Goal: Complete application form

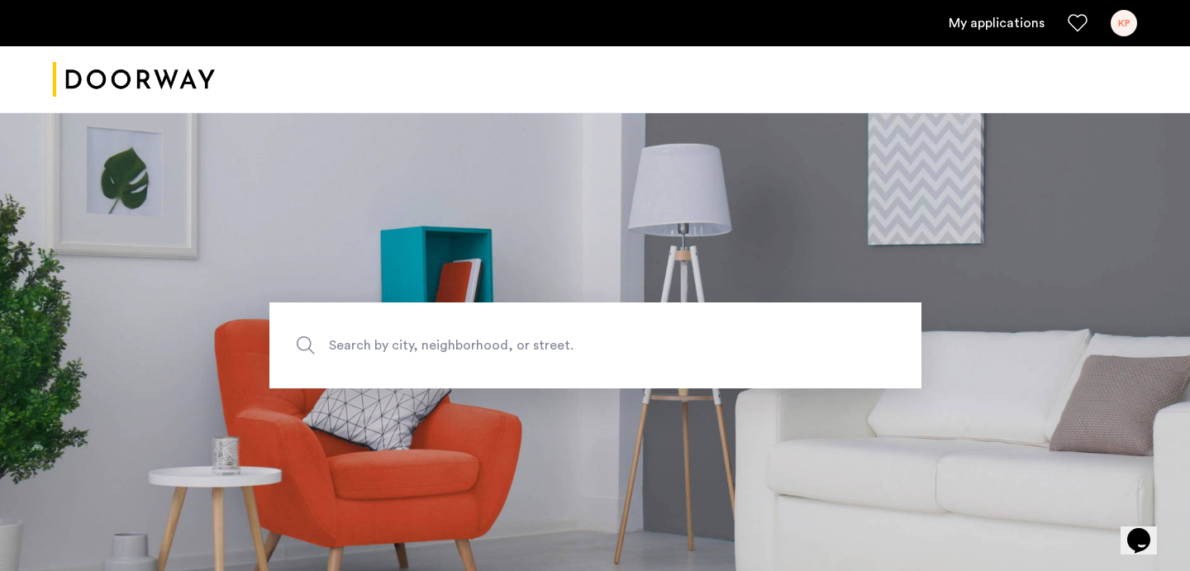
click at [392, 67] on div at bounding box center [595, 79] width 1190 height 67
click at [997, 22] on link "My applications" at bounding box center [997, 23] width 96 height 20
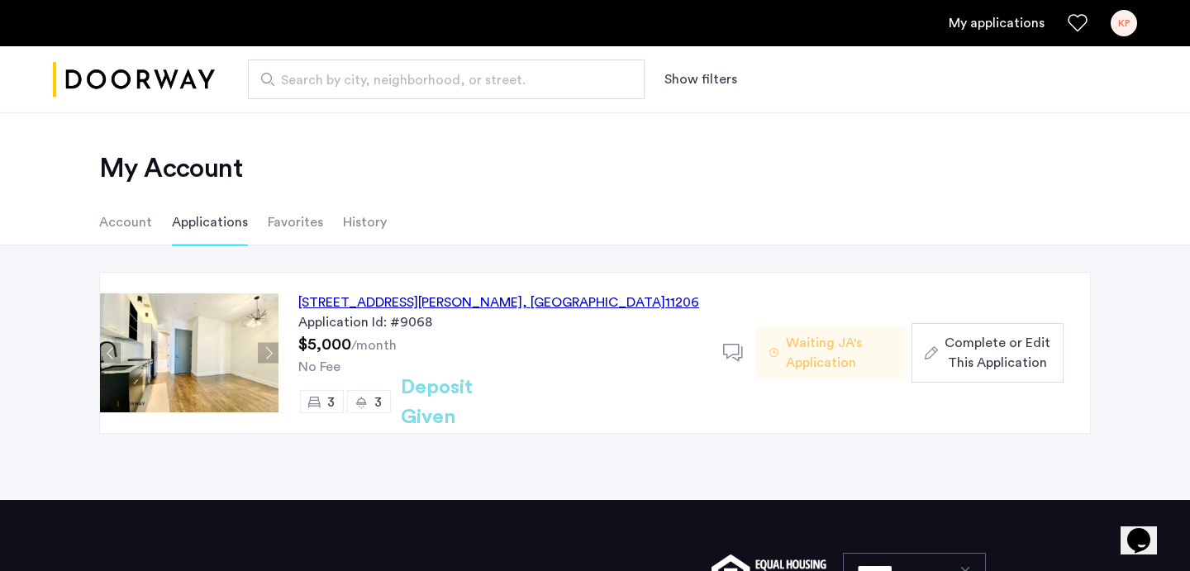
click at [367, 296] on div "187 Johnson Avenue, Unit 2B, Brooklyn , NY 11206" at bounding box center [498, 302] width 401 height 20
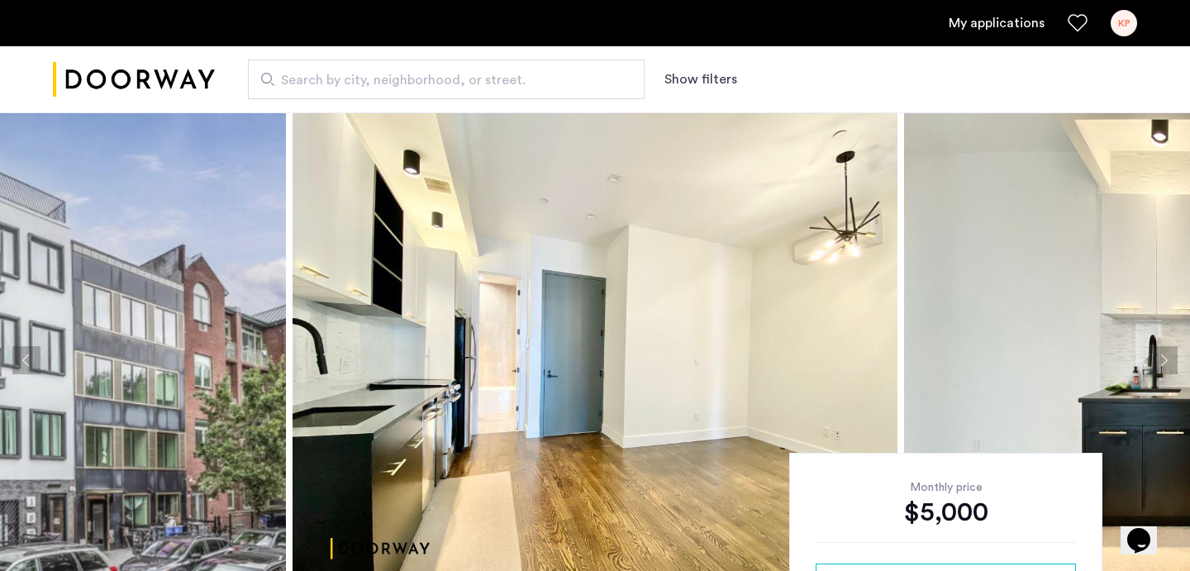
click at [807, 71] on div "Search by city, neighborhood, or street. Show filters" at bounding box center [676, 79] width 922 height 40
click at [809, 71] on div "Search by city, neighborhood, or street. Show filters" at bounding box center [676, 79] width 922 height 40
click at [810, 72] on div "Search by city, neighborhood, or street. Show filters" at bounding box center [676, 79] width 922 height 40
click at [811, 70] on div "Search by city, neighborhood, or street. Show filters" at bounding box center [676, 79] width 922 height 40
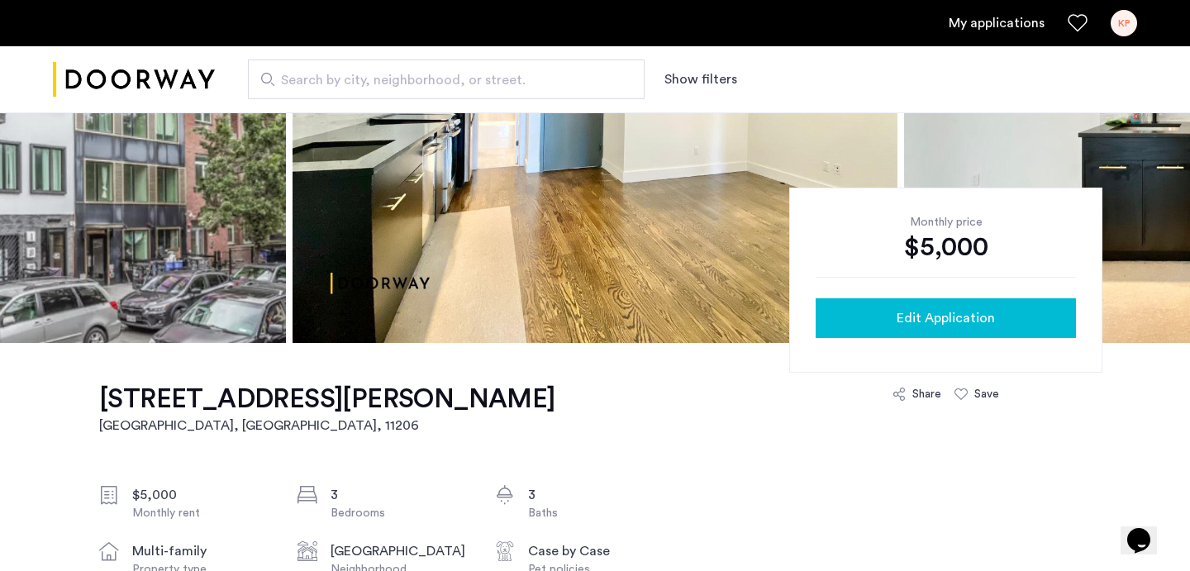
scroll to position [328, 0]
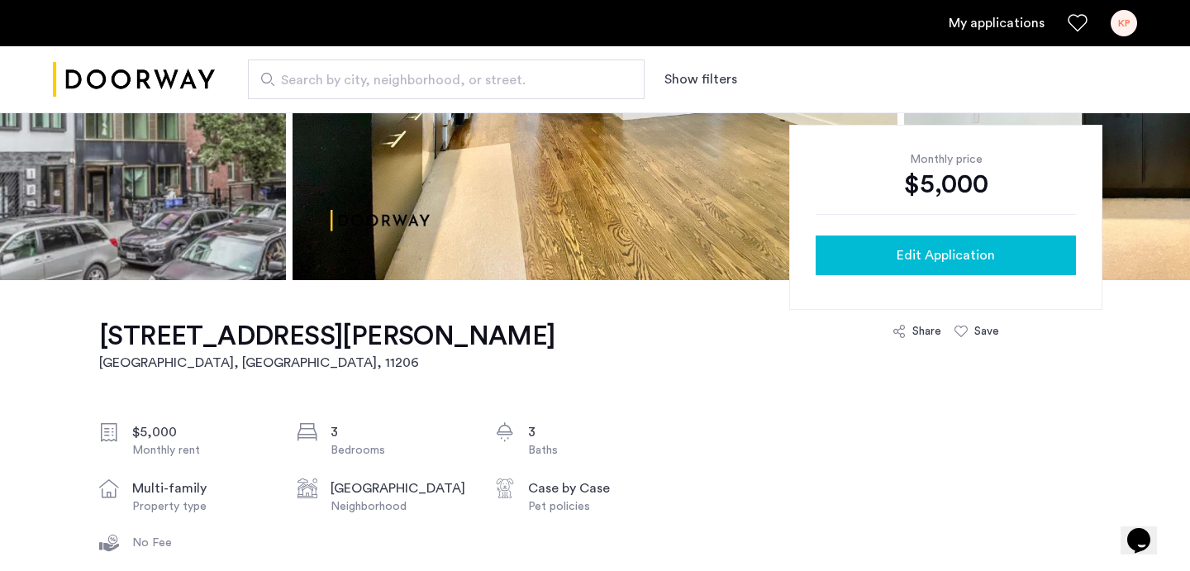
click at [957, 267] on button "Edit Application" at bounding box center [945, 255] width 260 height 40
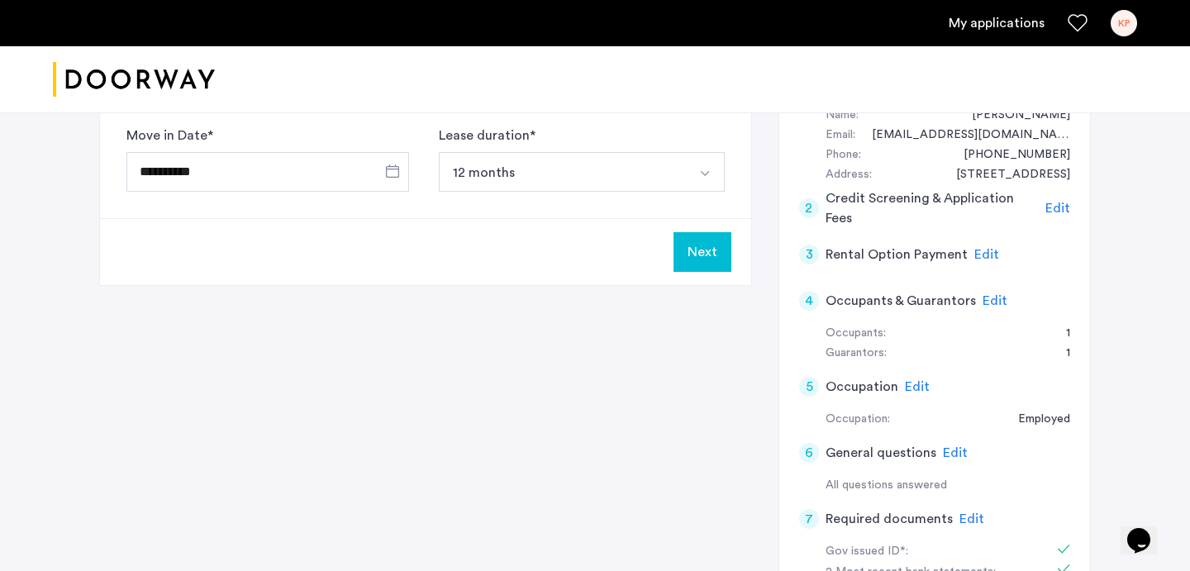
scroll to position [183, 0]
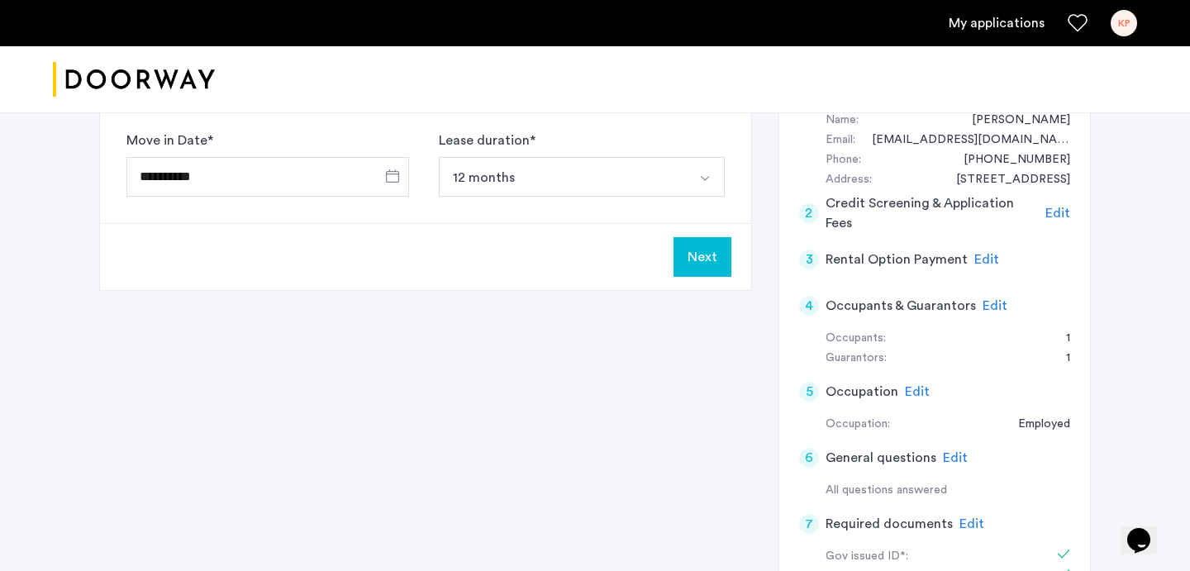
click at [990, 310] on span "Edit" at bounding box center [994, 305] width 25 height 13
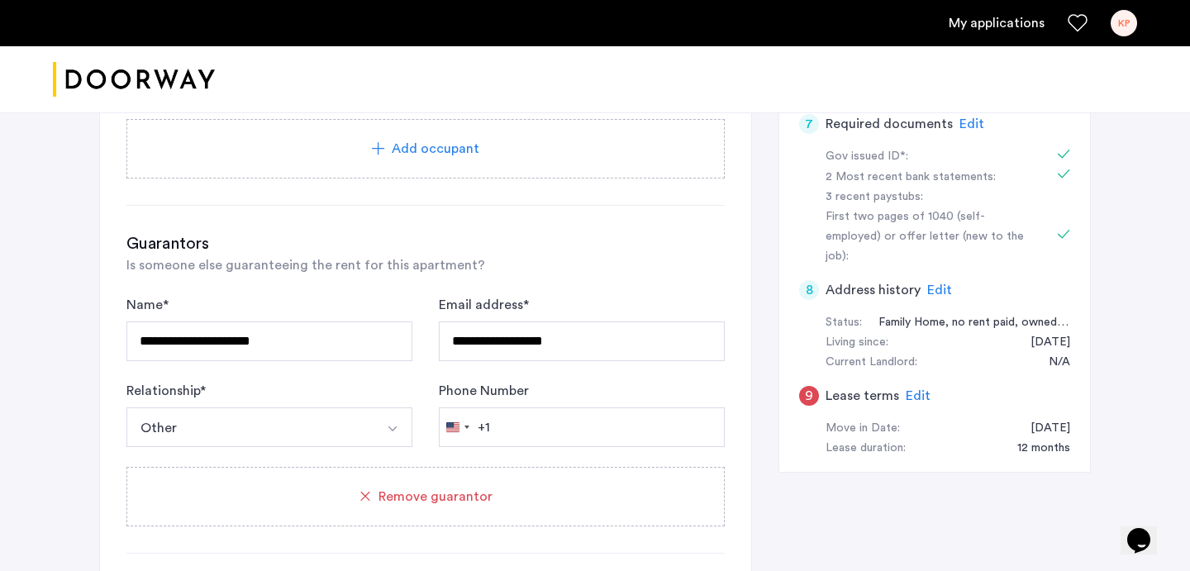
scroll to position [0, 0]
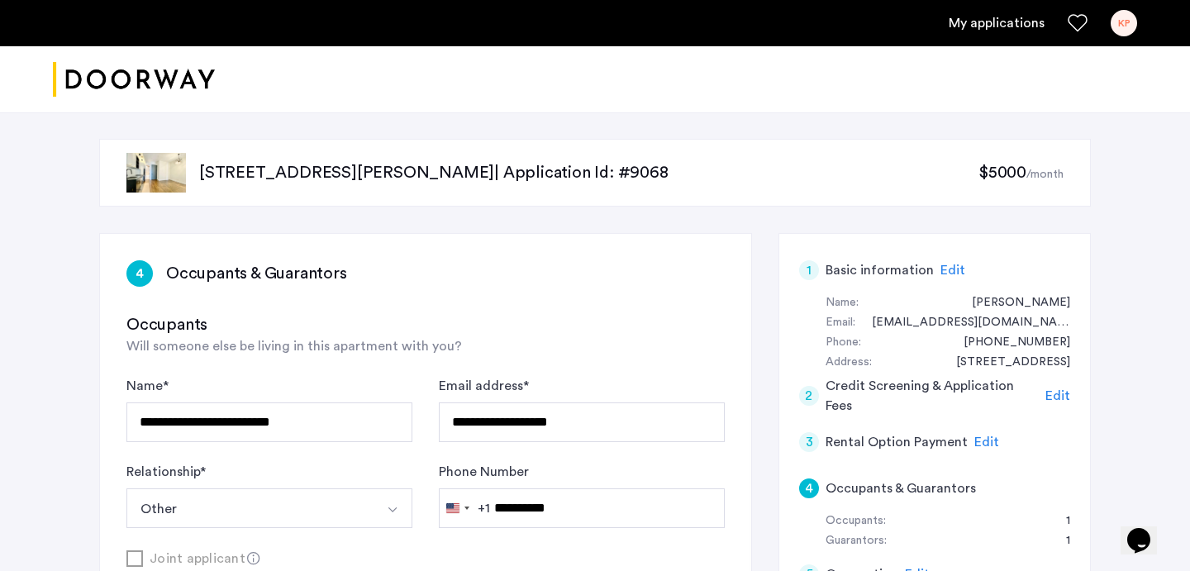
click at [256, 273] on h3 "Occupants & Guarantors" at bounding box center [256, 273] width 181 height 23
